Goal: Communication & Community: Answer question/provide support

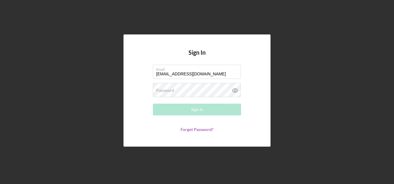
type input "[EMAIL_ADDRESS][DOMAIN_NAME]"
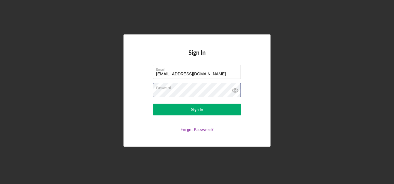
click at [153, 103] on button "Sign In" at bounding box center [197, 109] width 88 height 12
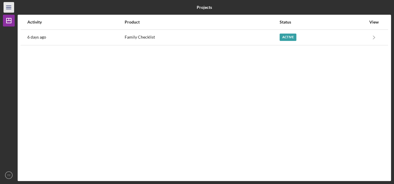
click at [9, 6] on icon "Icon/Menu" at bounding box center [8, 7] width 13 height 13
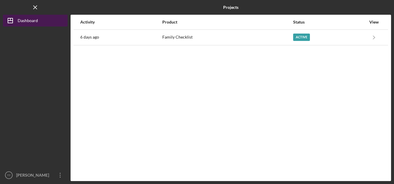
click at [19, 17] on div "Dashboard" at bounding box center [28, 21] width 20 height 13
click at [31, 21] on div "Dashboard" at bounding box center [28, 21] width 20 height 13
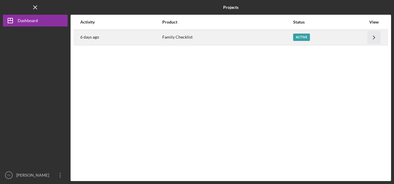
click at [371, 41] on icon "Icon/Navigate" at bounding box center [373, 37] width 13 height 13
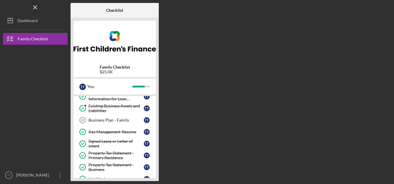
scroll to position [116, 0]
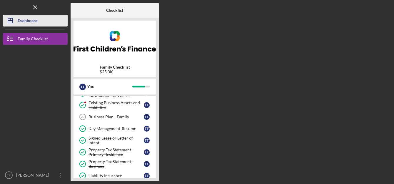
click at [10, 24] on icon "Icon/Dashboard" at bounding box center [10, 20] width 15 height 15
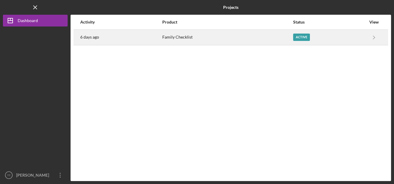
click at [242, 35] on div "Family Checklist" at bounding box center [227, 37] width 130 height 15
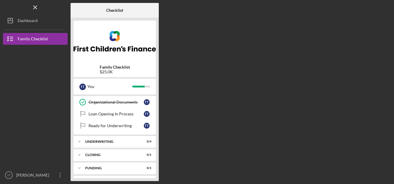
scroll to position [261, 0]
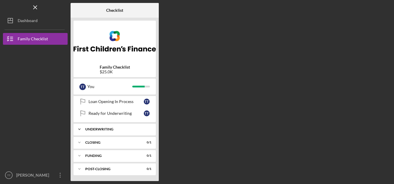
click at [118, 130] on div "UNDERWRITING" at bounding box center [116, 129] width 63 height 4
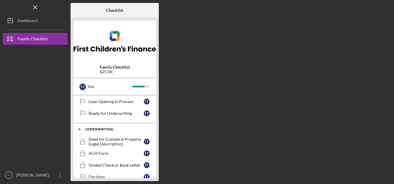
click at [110, 129] on div "UNDERWRITING" at bounding box center [116, 129] width 63 height 4
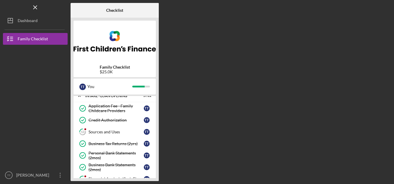
scroll to position [18, 0]
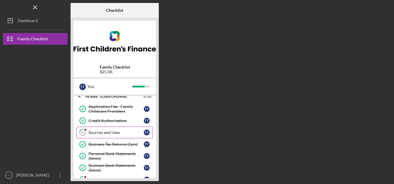
click at [111, 136] on link "13 Sources and Uses T T" at bounding box center [114, 132] width 76 height 12
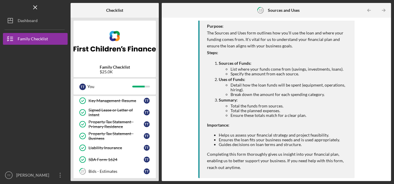
scroll to position [158, 0]
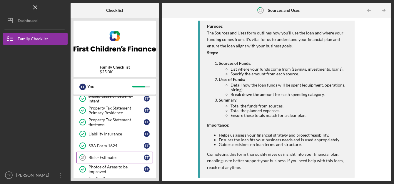
click at [111, 160] on div "Bids - Estimates" at bounding box center [115, 157] width 55 height 5
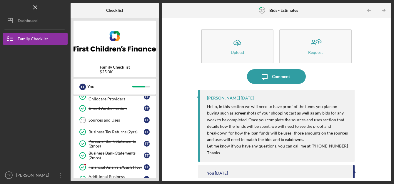
scroll to position [30, 0]
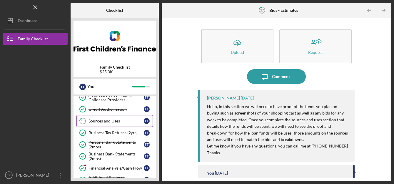
click at [108, 118] on link "13 Sources and Uses T T" at bounding box center [114, 121] width 76 height 12
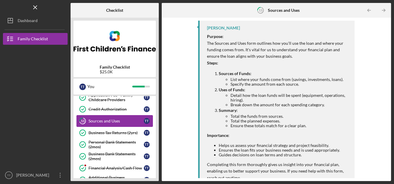
scroll to position [158, 0]
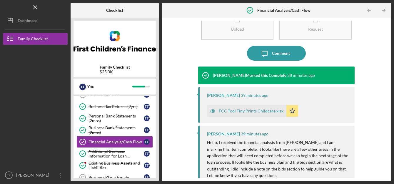
scroll to position [21, 0]
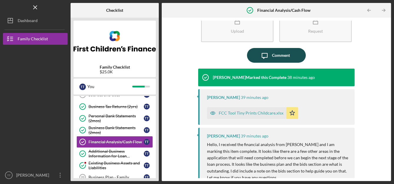
click at [281, 56] on div "Comment" at bounding box center [281, 55] width 18 height 15
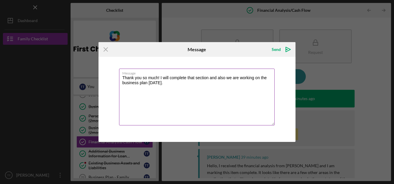
click at [170, 101] on textarea "Thank you so much! I will complete that section and also we are working on the …" at bounding box center [196, 96] width 155 height 57
click at [198, 78] on textarea "Thank you so much! I will complete that section and also we are working on the …" at bounding box center [196, 96] width 155 height 57
click at [243, 94] on textarea "Thank you so much! I will complete that section and also, we are working on the…" at bounding box center [196, 96] width 155 height 57
type textarea "Thank you so much! I will complete that section and also, we are working on the…"
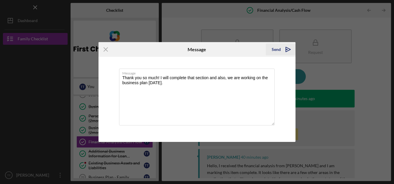
click at [287, 49] on icon "Icon/icon-invite-send" at bounding box center [288, 49] width 15 height 15
